Goal: Task Accomplishment & Management: Use online tool/utility

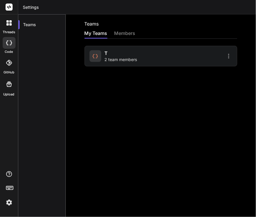
click at [8, 202] on img at bounding box center [9, 202] width 10 height 10
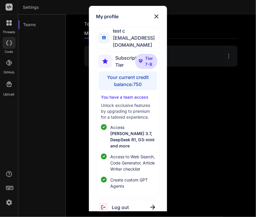
click at [39, 117] on div "My profile test c app7@yopmail.com Subscription Tier Tier 7-B Your current cred…" at bounding box center [128, 108] width 256 height 217
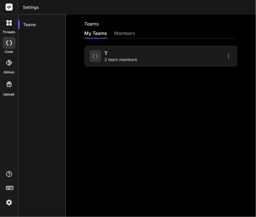
click at [104, 60] on div "t 2 team members" at bounding box center [125, 56] width 70 height 13
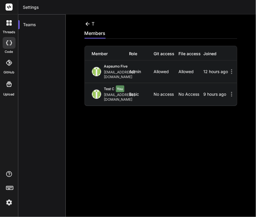
click at [104, 138] on div "t members Member Role Git access File access Joined Aapsumo five appsumo_5@yopm…" at bounding box center [161, 115] width 191 height 202
click at [229, 91] on icon at bounding box center [232, 94] width 7 height 7
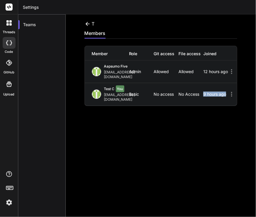
click at [229, 91] on icon at bounding box center [232, 94] width 7 height 7
click at [9, 203] on img at bounding box center [9, 202] width 10 height 10
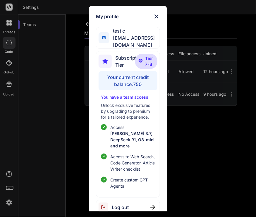
click at [122, 203] on span "Log out" at bounding box center [120, 206] width 17 height 7
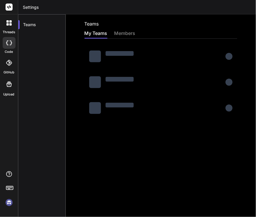
click at [7, 205] on img at bounding box center [9, 202] width 10 height 10
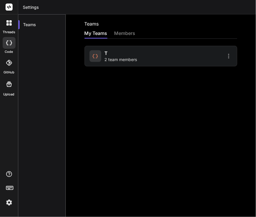
click at [11, 62] on icon at bounding box center [9, 63] width 6 height 6
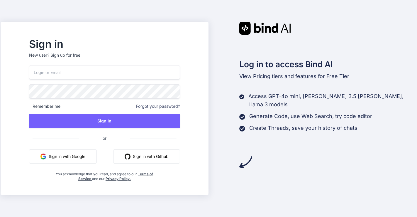
click at [101, 76] on input "email" at bounding box center [104, 72] width 151 height 14
type input "app7@yopmail.com"
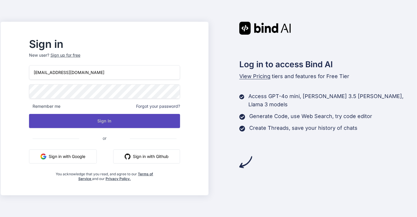
click at [129, 119] on button "Sign In" at bounding box center [104, 121] width 151 height 14
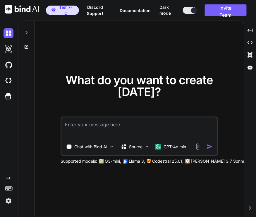
click at [8, 200] on img at bounding box center [9, 201] width 10 height 10
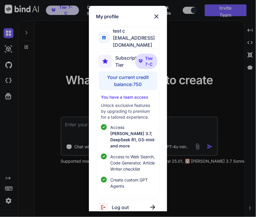
click at [50, 83] on div "My profile test c app7@yopmail.com Subscription Tier Tier 7-C Your current cred…" at bounding box center [128, 108] width 256 height 217
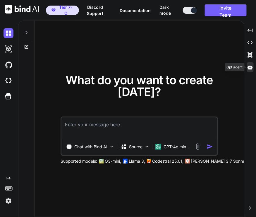
click at [249, 68] on icon at bounding box center [250, 67] width 5 height 4
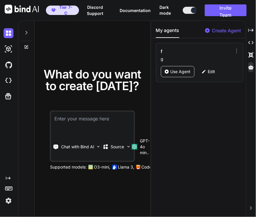
click at [232, 29] on p "Create Agent" at bounding box center [227, 30] width 29 height 7
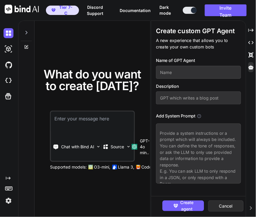
type textarea "x"
type input "d"
drag, startPoint x: 192, startPoint y: 72, endPoint x: 186, endPoint y: 99, distance: 27.2
click at [186, 99] on div "Name of GPT Agent d Description Add System Prompt" at bounding box center [200, 120] width 89 height 126
type textarea "x"
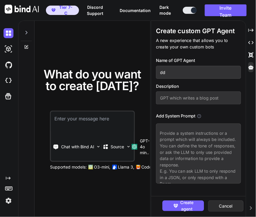
type input "dd"
click at [186, 99] on input "text" at bounding box center [198, 97] width 85 height 13
type textarea "x"
type input "d"
click at [182, 145] on textarea at bounding box center [198, 153] width 85 height 60
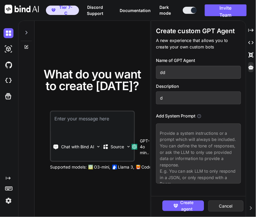
type textarea "x"
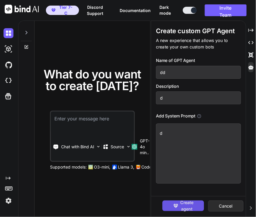
type textarea "d"
click at [185, 200] on span "Create agent" at bounding box center [187, 205] width 13 height 13
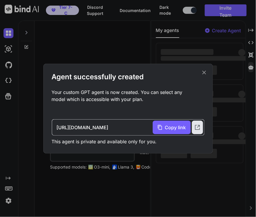
type textarea "x"
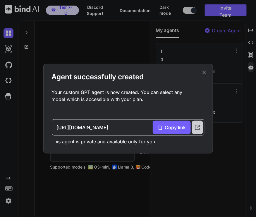
click at [203, 129] on div at bounding box center [197, 126] width 11 height 13
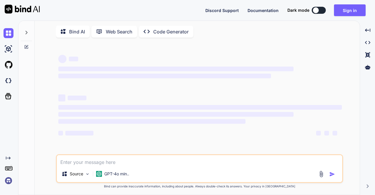
type textarea "x"
